Goal: Transaction & Acquisition: Obtain resource

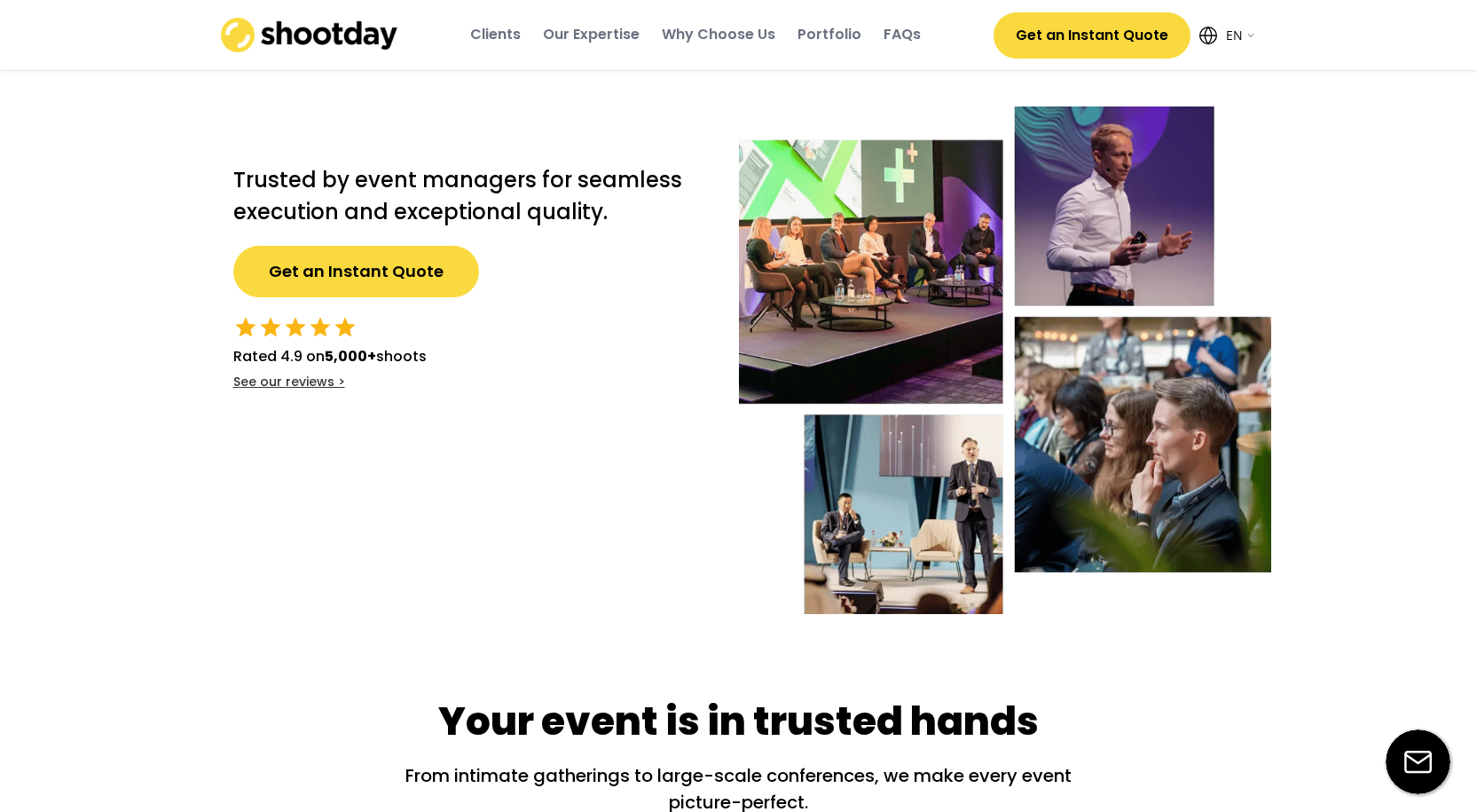
select select ""en""
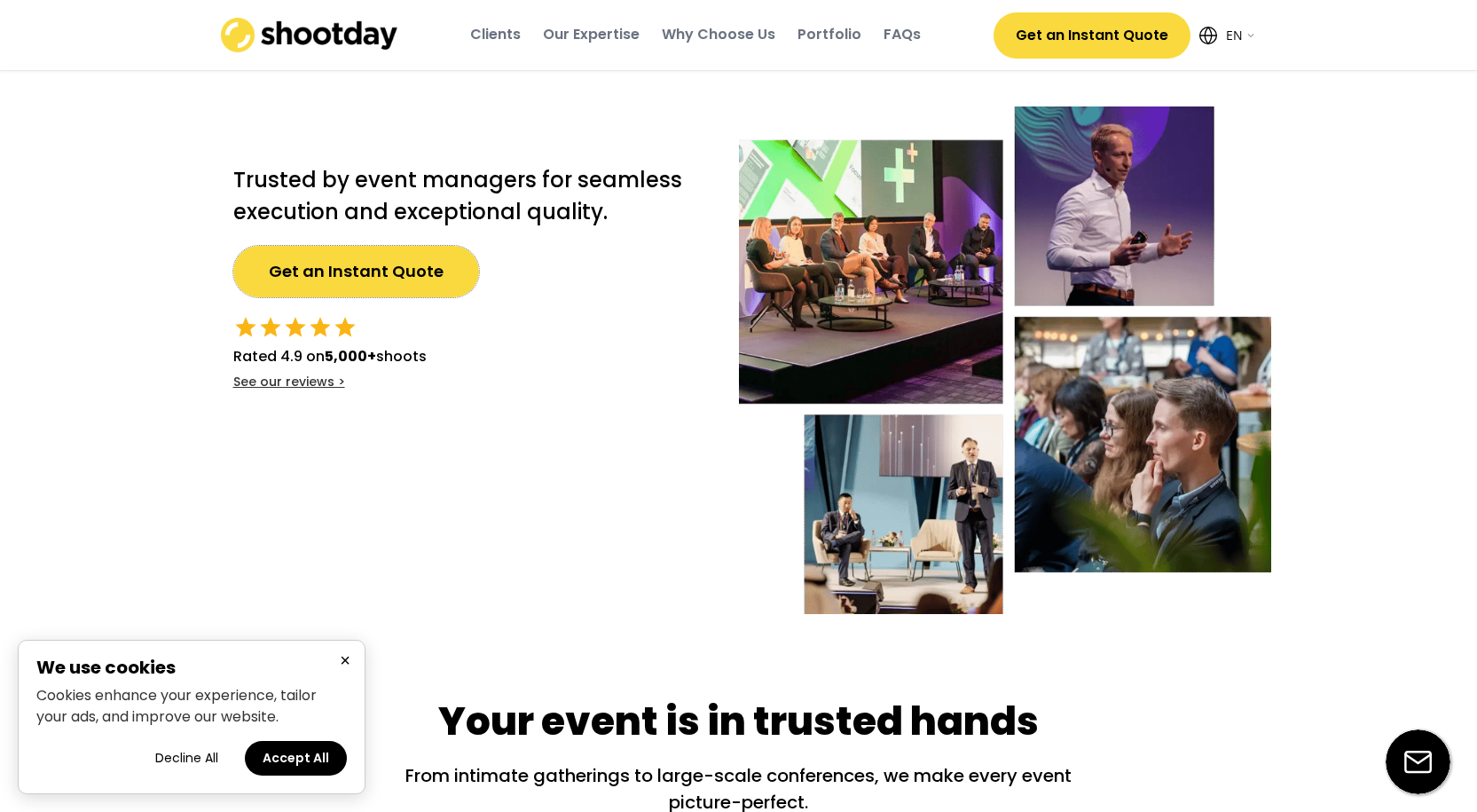
click at [401, 262] on button "Get an Instant Quote" at bounding box center [356, 270] width 245 height 51
